Goal: Check status: Check status

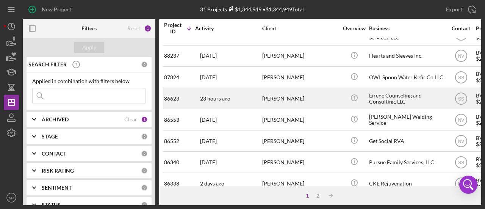
scroll to position [387, 0]
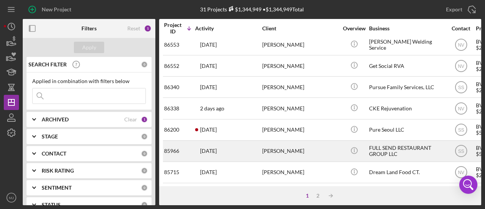
click at [278, 149] on div "[PERSON_NAME]" at bounding box center [300, 151] width 76 height 20
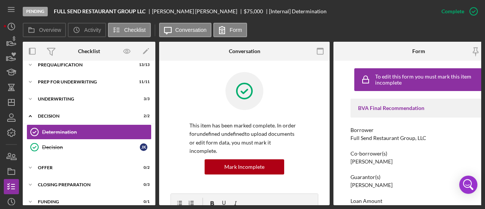
scroll to position [190, 0]
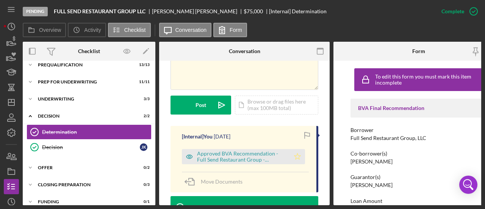
click at [298, 149] on icon "Icon/Star" at bounding box center [297, 156] width 15 height 15
click at [256, 151] on div "Approved BVA Recommendation - Full Send Restaurant Group - [DATE].pdf" at bounding box center [241, 157] width 89 height 12
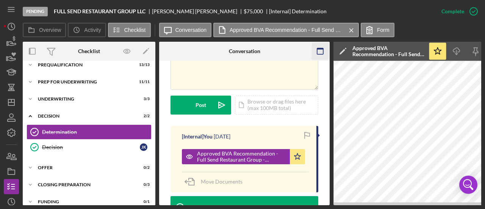
click at [320, 53] on icon "button" at bounding box center [320, 51] width 17 height 17
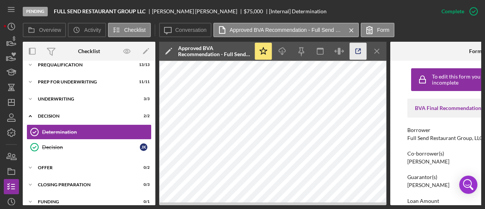
click at [363, 52] on icon "button" at bounding box center [358, 51] width 17 height 17
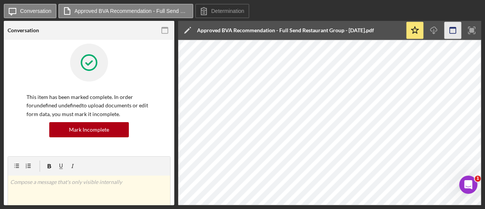
click at [453, 34] on icon "button" at bounding box center [453, 30] width 17 height 17
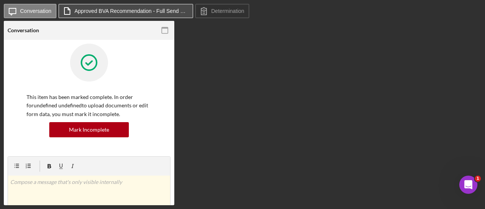
click at [128, 11] on label "Approved BVA Recommendation - Full Send Restaurant Group - [DATE].pdf" at bounding box center [132, 11] width 114 height 6
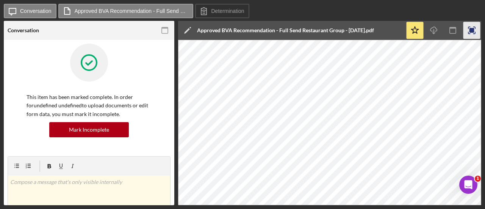
click at [467, 31] on icon "button" at bounding box center [472, 30] width 17 height 17
